Goal: Task Accomplishment & Management: Manage account settings

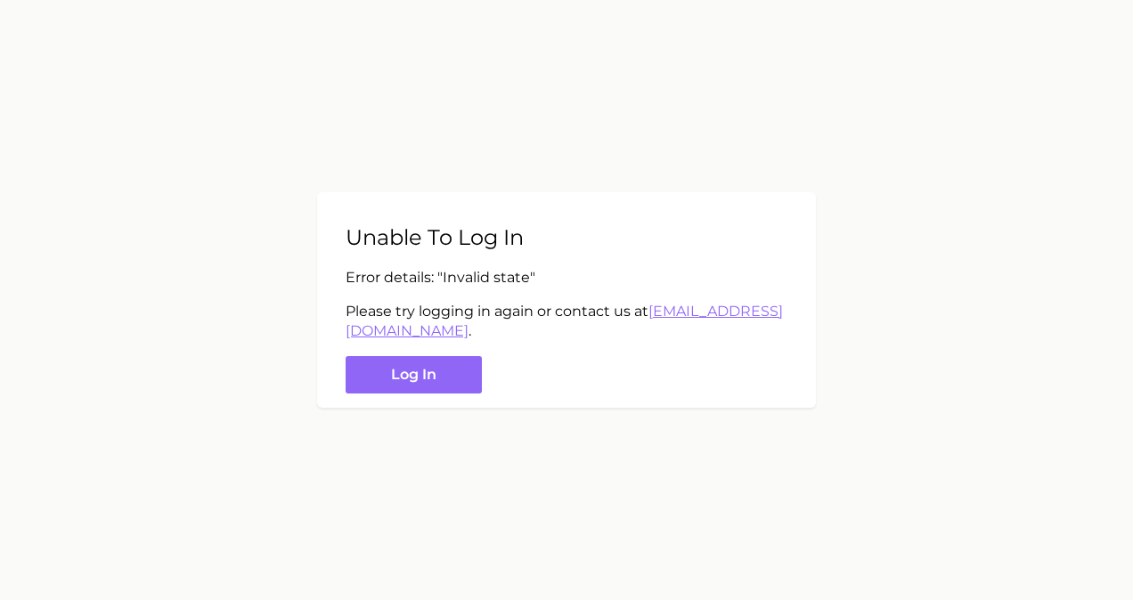
click at [463, 401] on div "Unable to log in Error details: " Invalid state " Please try logging in again o…" at bounding box center [566, 300] width 499 height 216
click at [444, 377] on button "Log in" at bounding box center [414, 375] width 136 height 38
click at [404, 380] on button "Log in" at bounding box center [414, 375] width 136 height 38
